Goal: Navigation & Orientation: Go to known website

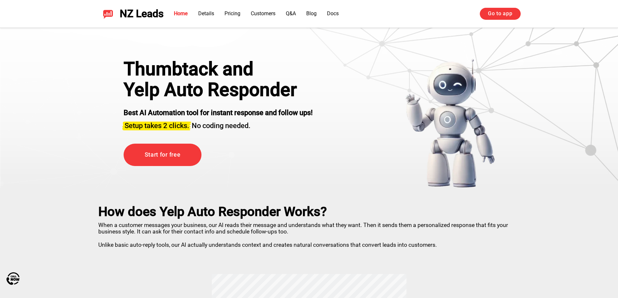
scroll to position [24, 0]
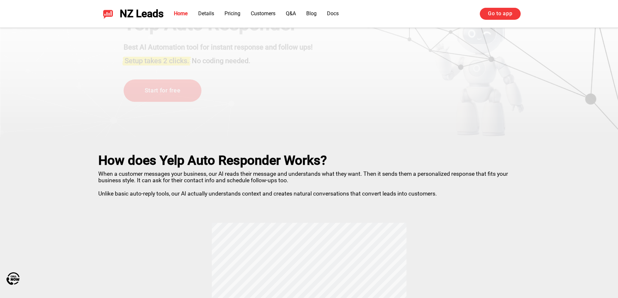
scroll to position [89, 0]
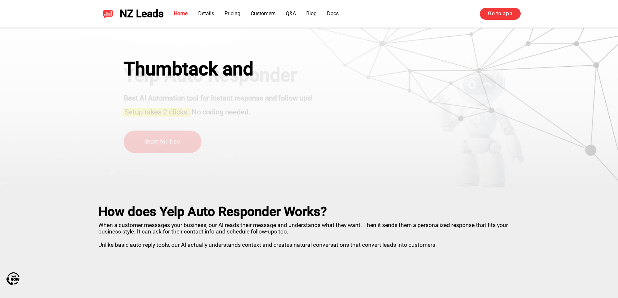
scroll to position [89, 0]
